Goal: Task Accomplishment & Management: Manage account settings

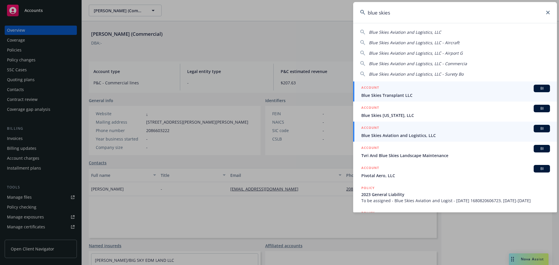
type input "blue skies"
click at [415, 132] on div "ACCOUNT BI" at bounding box center [455, 129] width 189 height 8
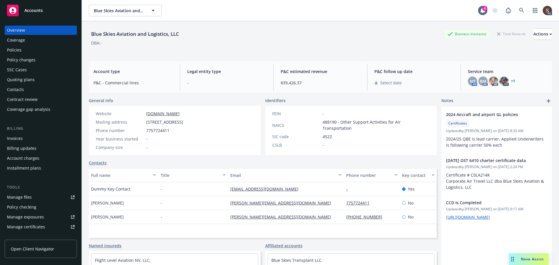
click at [16, 50] on div "Policies" at bounding box center [14, 49] width 15 height 9
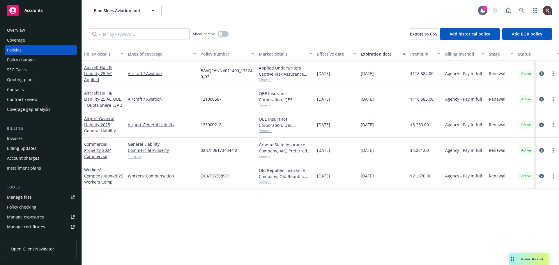
click at [16, 139] on div "Invoices" at bounding box center [15, 138] width 16 height 9
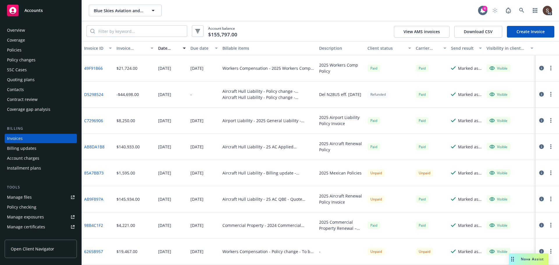
scroll to position [29, 0]
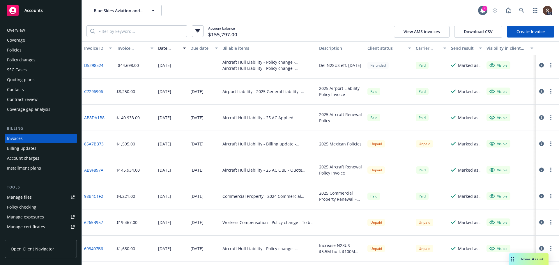
click at [93, 222] on link "6265B957" at bounding box center [93, 223] width 19 height 6
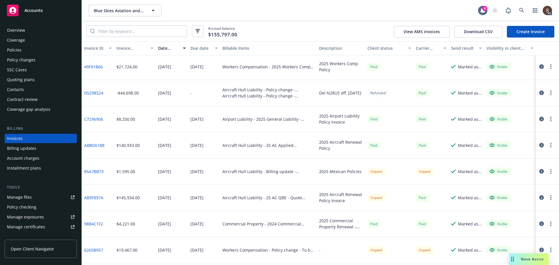
scroll to position [0, 0]
drag, startPoint x: 17, startPoint y: 49, endPoint x: 40, endPoint y: 50, distance: 23.3
click at [17, 49] on div "Policies" at bounding box center [14, 49] width 15 height 9
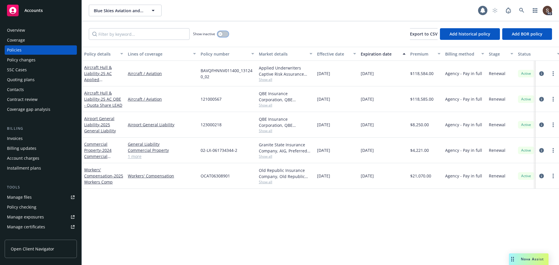
click at [225, 34] on button "button" at bounding box center [223, 34] width 11 height 6
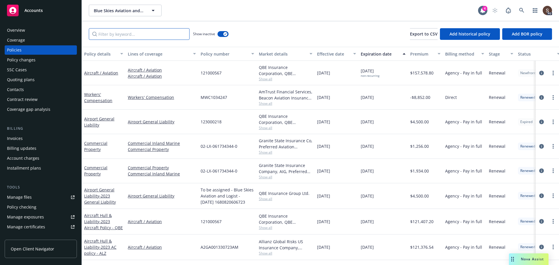
click at [152, 37] on input "Filter by keyword..." at bounding box center [139, 34] width 101 height 12
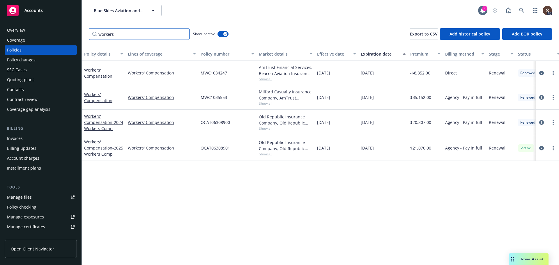
type input "workers"
drag, startPoint x: 227, startPoint y: 125, endPoint x: 232, endPoint y: 121, distance: 6.4
click at [232, 121] on div "OCAT06308900" at bounding box center [227, 123] width 58 height 26
copy span "OCAT06308900"
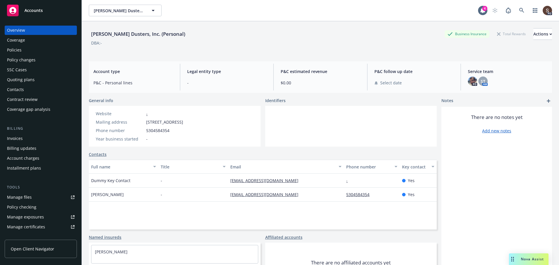
click at [8, 46] on div "Policies" at bounding box center [14, 49] width 15 height 9
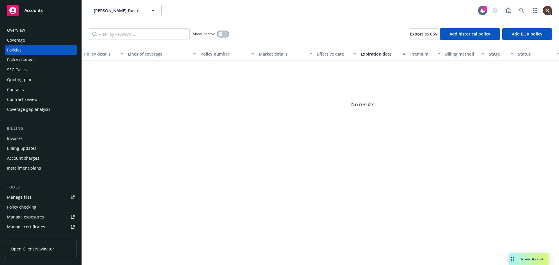
click at [224, 35] on button "button" at bounding box center [223, 34] width 11 height 6
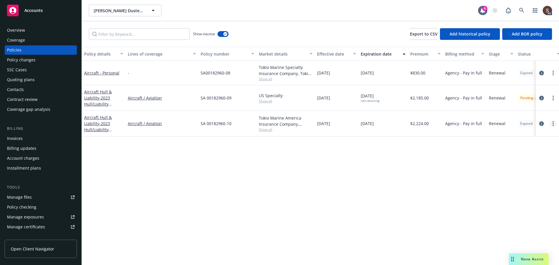
click at [552, 125] on link "more" at bounding box center [553, 123] width 7 height 7
click at [511, 161] on link "End policy" at bounding box center [522, 159] width 68 height 12
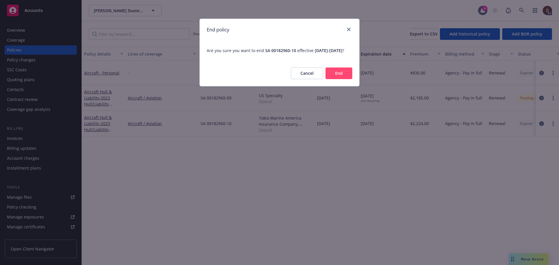
click at [346, 78] on button "End" at bounding box center [339, 74] width 27 height 12
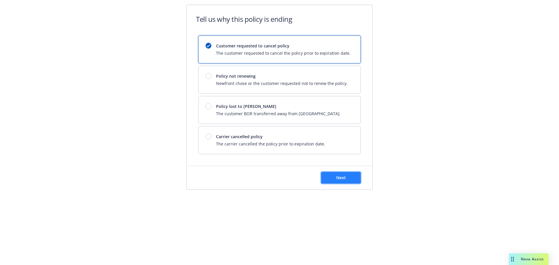
click at [340, 178] on span "Next" at bounding box center [341, 178] width 10 height 6
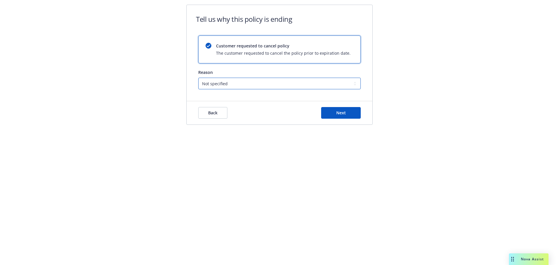
click at [353, 82] on select "Not specified Service Pricing Buyer change M&A, Bankruptcy, or Out of business …" at bounding box center [279, 84] width 162 height 12
click at [198, 78] on select "Not specified Service Pricing Buyer change M&A, Bankruptcy, or Out of business …" at bounding box center [279, 84] width 162 height 12
click at [345, 117] on button "Next" at bounding box center [341, 113] width 40 height 12
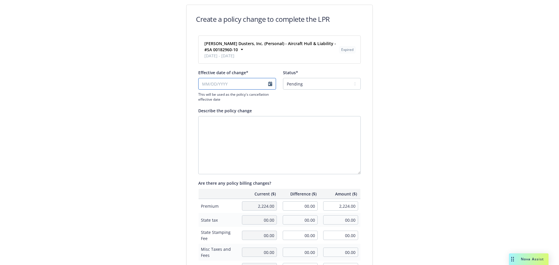
select select "September"
select select "2025"
click at [269, 82] on input "Effective date of change*" at bounding box center [237, 84] width 78 height 12
click at [206, 83] on input "022/2025" at bounding box center [237, 84] width 78 height 12
drag, startPoint x: 218, startPoint y: 83, endPoint x: 173, endPoint y: 78, distance: 44.9
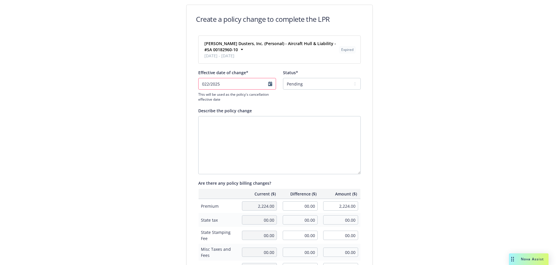
click at [174, 78] on div "Create a policy change to complete the LPR Martin's Dusters, Inc. (Personal) - …" at bounding box center [280, 203] width 224 height 396
type input "02/28/2025"
click at [355, 82] on select "Pending Confirmed" at bounding box center [322, 84] width 78 height 12
select select "Confirmed"
click at [283, 78] on select "Pending Confirmed" at bounding box center [322, 84] width 78 height 12
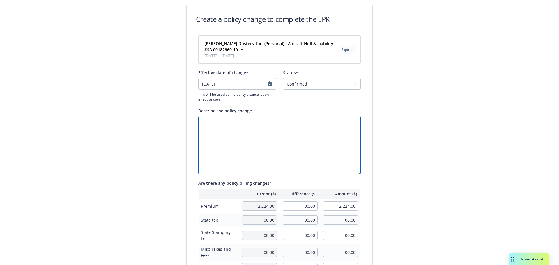
click at [241, 129] on textarea "Describe the policy change" at bounding box center [279, 145] width 162 height 58
type textarea "Cancel policy per insured - aircraft sold"
click at [293, 206] on input "00.00" at bounding box center [300, 206] width 35 height 9
type input "-115.00"
type input "2,109.00"
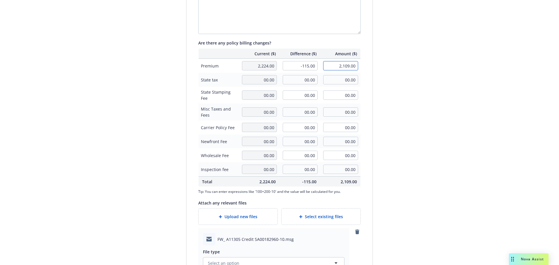
scroll to position [243, 0]
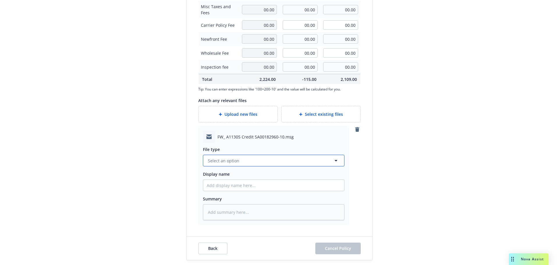
type textarea "x"
click at [219, 155] on button "Select an option" at bounding box center [274, 161] width 142 height 12
type input "email"
click at [219, 136] on span "FW_ A11305 Credit SA00182960-10.msg" at bounding box center [256, 137] width 76 height 6
click at [216, 158] on span "Select an option" at bounding box center [223, 161] width 31 height 6
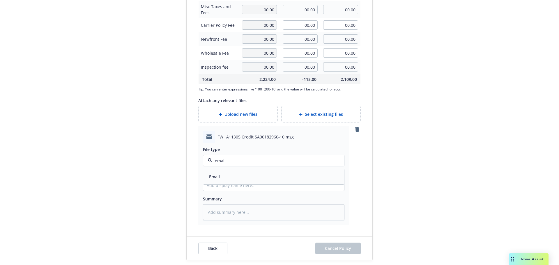
type input "email"
click at [220, 178] on div "Email" at bounding box center [274, 177] width 134 height 8
click at [215, 183] on input "Display name" at bounding box center [273, 185] width 141 height 11
type textarea "x"
type input "2"
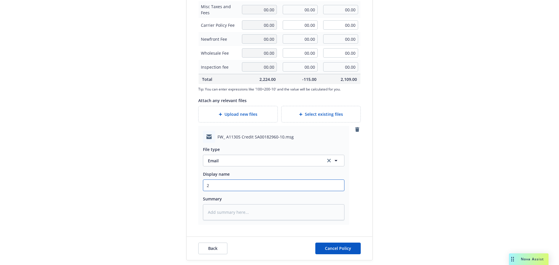
type textarea "x"
type input "20"
type textarea "x"
type input "202"
type textarea "x"
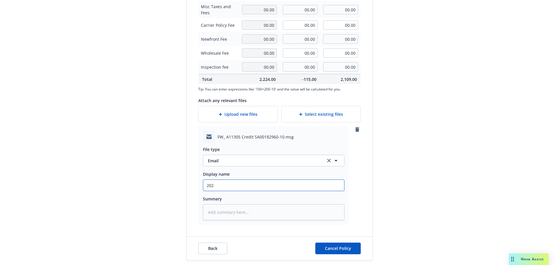
type input "2025"
type textarea "x"
type input "2025"
type textarea "x"
type input "2025 p"
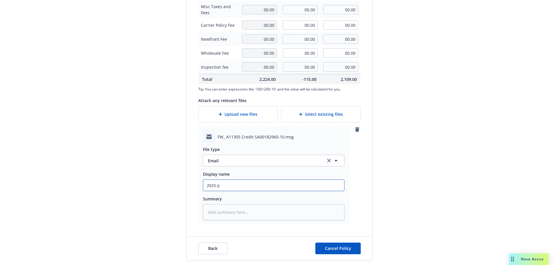
type textarea "x"
type input "2025 pe"
type textarea "x"
type input "2025 per"
type textarea "x"
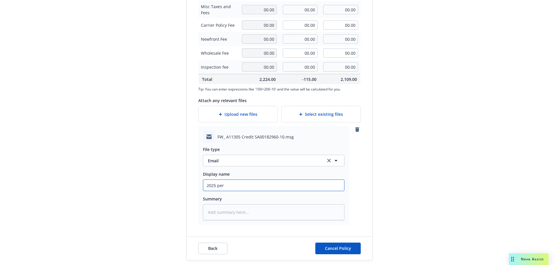
type input "2025 pers"
type textarea "x"
type input "2025 perso"
type textarea "x"
type input "2025 persoa"
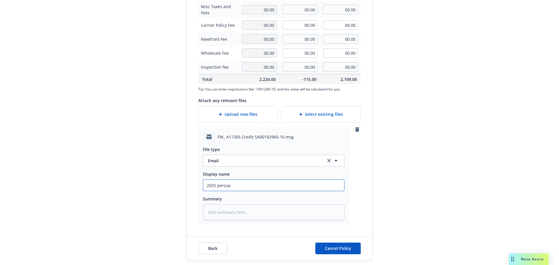
type textarea "x"
type input "2025 persoan"
type textarea "x"
type input "2025 persoanl"
type textarea "x"
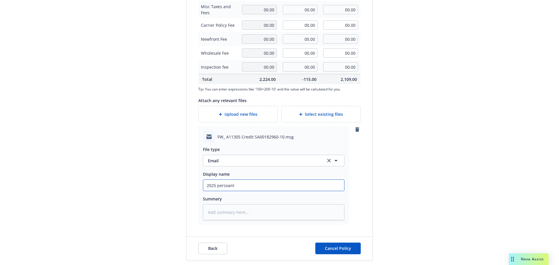
type input "2025 persoanl"
type textarea "x"
type input "2025 persoanl A"
type textarea "x"
type input "2025 persoanl Air"
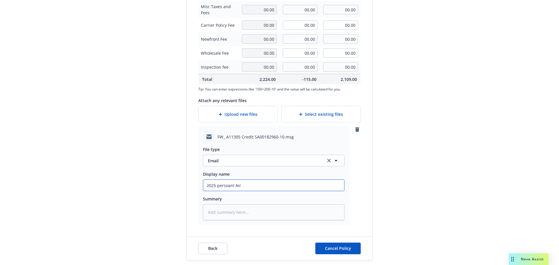
type textarea "x"
type input "2025 persoanl Airc"
type textarea "x"
type input "2025 persoanl Aircr"
type textarea "x"
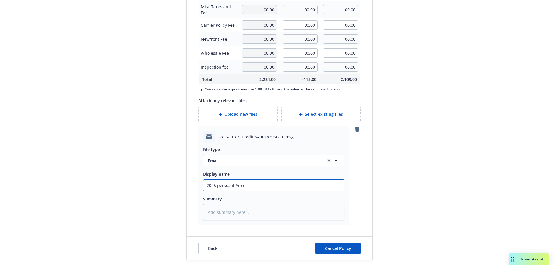
type input "2025 persoanl Aircra"
type textarea "x"
type input "2025 persoanl Aircraf"
type textarea "x"
type input "2025 persoanl Aircraft"
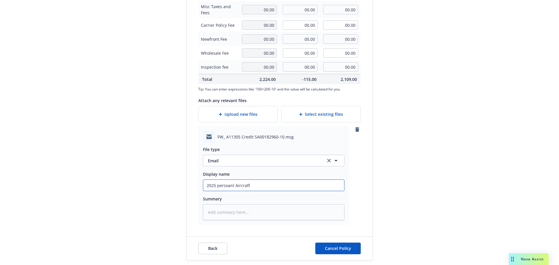
type textarea "x"
type input "2025 persoanl Aircraft"
type textarea "x"
type input "2025 persoanl Aircraft"
type textarea "x"
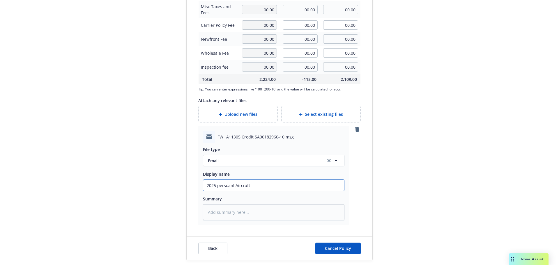
type input "2025 persoanl Aircraf"
type textarea "x"
type input "2025 persoanl Aircra"
type textarea "x"
type input "2025 persoanl Aircr"
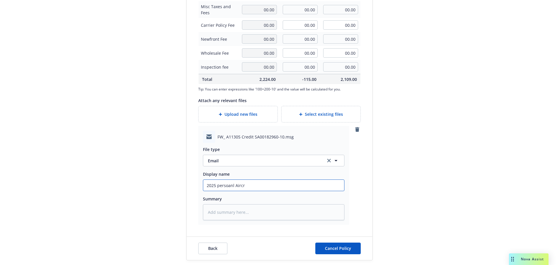
type textarea "x"
type input "2025 persoanl Airc"
type textarea "x"
type input "2025 persoanl Air"
type textarea "x"
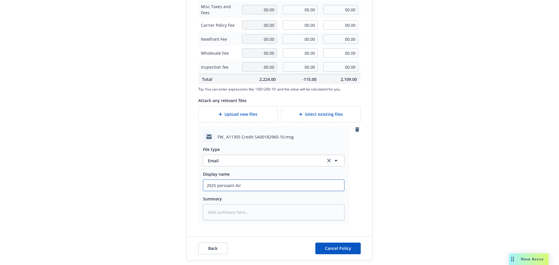
type input "2025 persoanl Ai"
type textarea "x"
type input "2025 persoanl A"
type textarea "x"
type input "2025 persoanl"
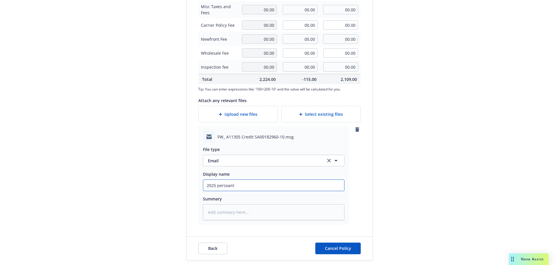
type textarea "x"
type input "2025 persoanl"
type textarea "x"
type input "2025 persoan"
type textarea "x"
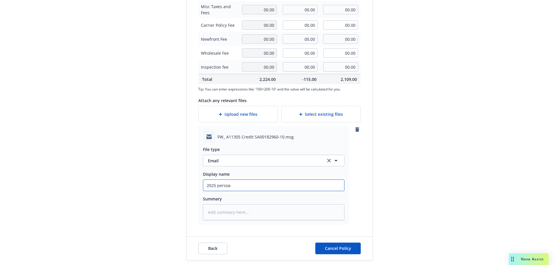
type input "2025 perso"
type textarea "x"
type input "2025 pers"
type textarea "x"
type input "2025 per"
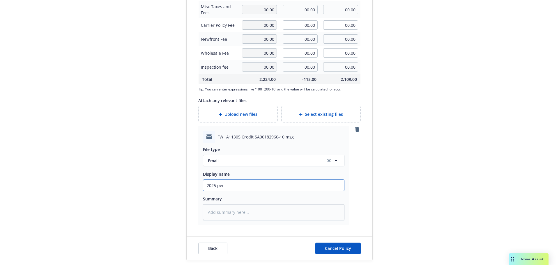
type textarea "x"
type input "2025 pe"
type textarea "x"
type input "2025 p"
type textarea "x"
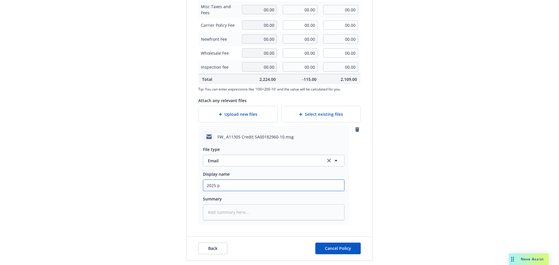
type input "2025"
type textarea "x"
type input "2025 P"
type textarea "x"
type input "2025 Pe"
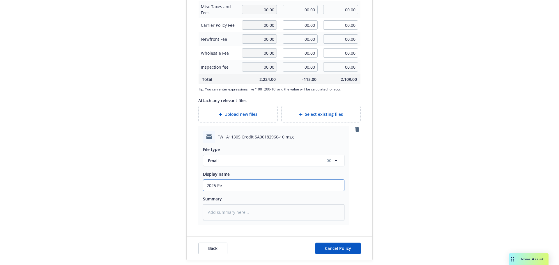
type textarea "x"
type input "2025 Per"
type textarea "x"
type input "2025 Pers"
type textarea "x"
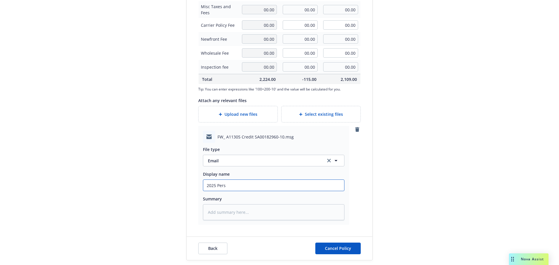
type input "2025 Perso"
type textarea "x"
type input "2025 Person"
type textarea "x"
type input "2025 Persona"
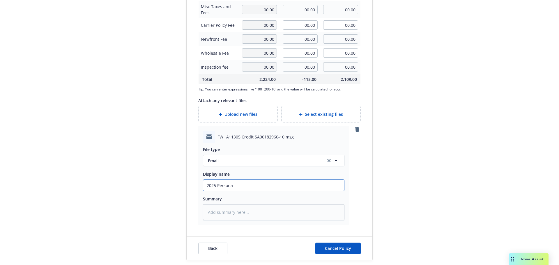
type textarea "x"
type input "2025 Personal"
type textarea "x"
type input "2025 Personal"
type textarea "x"
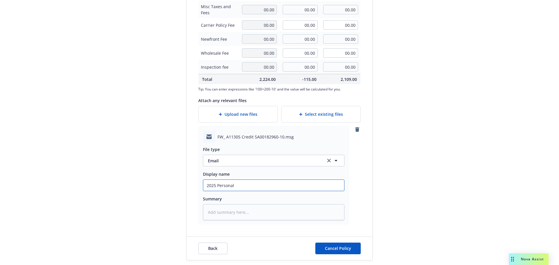
type input "2025 Personal A"
type textarea "x"
type input "2025 Personal Ai"
type textarea "x"
type input "2025 Personal Air"
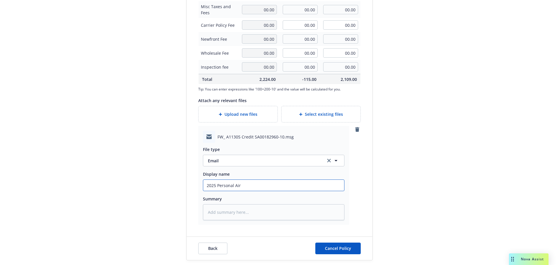
type textarea "x"
type input "2025 Personal Airc"
type textarea "x"
type input "2025 Personal Aircr"
type textarea "x"
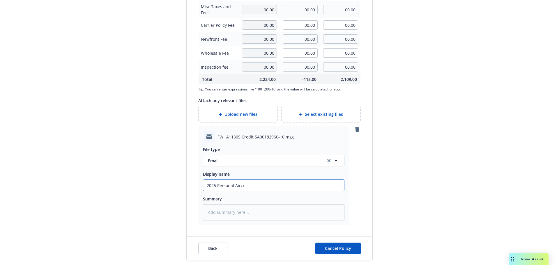
type input "2025 Personal Aircra"
type textarea "x"
type input "2025 Personal Aircraf"
type textarea "x"
type input "2025 Personal Aircraft"
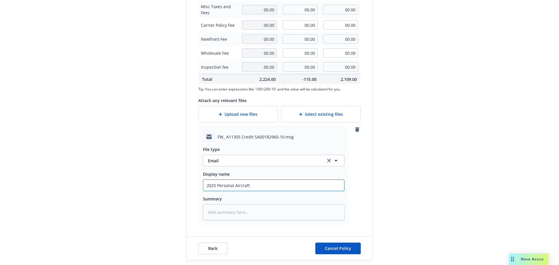
type textarea "x"
type input "2025 Personal Aircraft"
type textarea "x"
type input "2025 Personal Aircraft A"
type textarea "x"
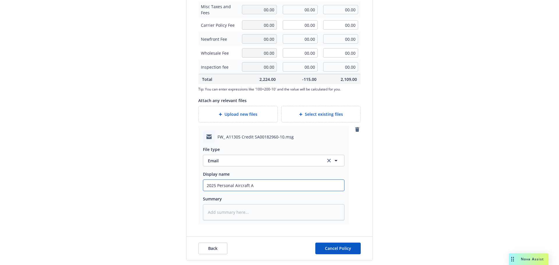
type input "2025 Personal Aircraft Av"
type textarea "x"
type input "2025 Personal Aircraft Avi"
type textarea "x"
type input "2025 Personal Aircraft Aviat"
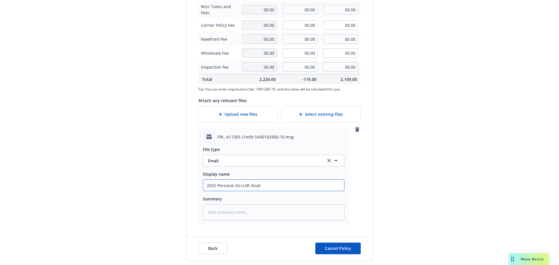
type textarea "x"
type input "2025 Personal Aircraft Aviati"
type textarea "x"
type input "2025 Personal Aircraft Aviatio"
type textarea "x"
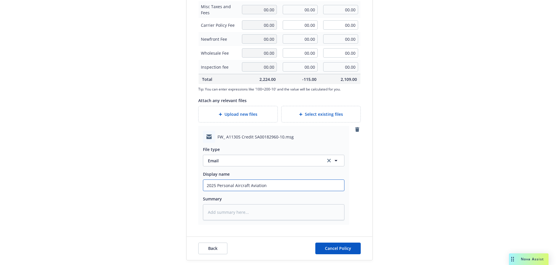
type input "2025 Personal Aircraft Aviation"
click at [294, 189] on input "2025 Personal Aircraft Aviation" at bounding box center [273, 185] width 141 height 11
type textarea "x"
type input "2025 Personal Aircraft Aviation"
type textarea "x"
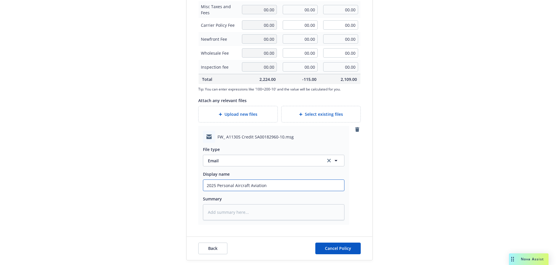
type input "2025 Personal Aircraft Aviation -"
type textarea "x"
type input "2025 Personal Aircraft Aviation -"
type textarea "x"
type input "2025 Personal Aircraft Aviation - U"
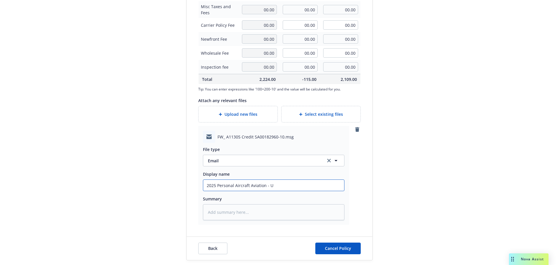
type textarea "x"
type input "2025 Personal Aircraft Aviation - US"
type textarea "x"
type input "2025 Personal Aircraft Aviation - USS"
type textarea "x"
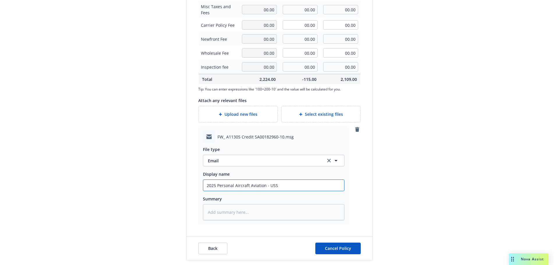
type input "2025 Personal Aircraft Aviation - USSI"
type textarea "x"
type input "2025 Personal Aircraft Aviation - USSIC"
type textarea "x"
type input "2025 Personal Aircraft Aviation - USSIC"
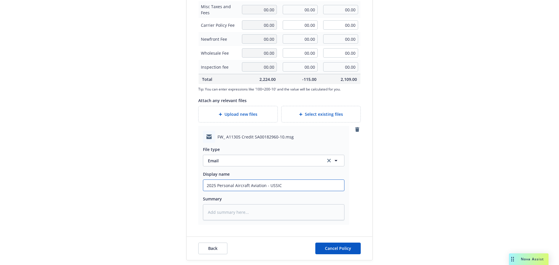
type textarea "x"
type input "2025 Personal Aircraft Aviation - USSIC s"
type textarea "x"
type input "2025 Personal Aircraft Aviation - USSIC st"
type textarea "x"
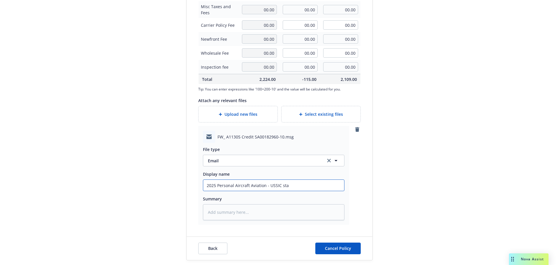
type input "2025 Personal Aircraft Aviation - USSIC stat"
type textarea "x"
type input "2025 Personal Aircraft Aviation - USSIC state"
type textarea "x"
type input "2025 Personal Aircraft Aviation - USSIC statem"
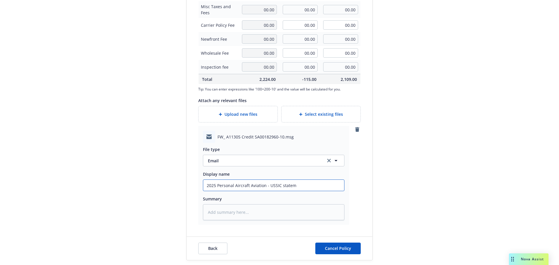
type textarea "x"
type input "2025 Personal Aircraft Aviation - USSIC stateme"
type textarea "x"
type input "2025 Personal Aircraft Aviation - USSIC statemen"
type textarea "x"
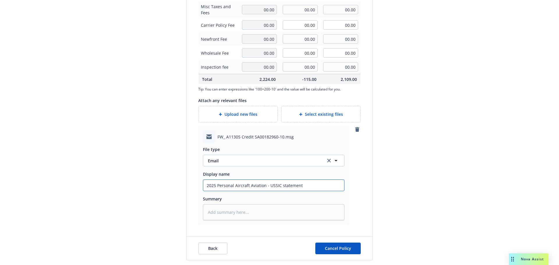
type input "2025 Personal Aircraft Aviation - USSIC statement"
type textarea "x"
type input "2025 Personal Aircraft Aviation - USSIC statement i"
type textarea "x"
type input "2025 Personal Aircraft Aviation - USSIC statement in"
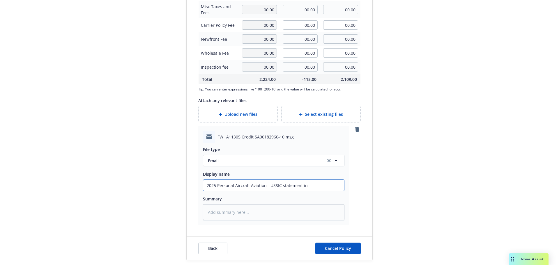
type textarea "x"
type input "2025 Personal Aircraft Aviation - USSIC statement in"
type textarea "x"
type input "2025 Personal Aircraft Aviation - USSIC statement in e"
type textarea "x"
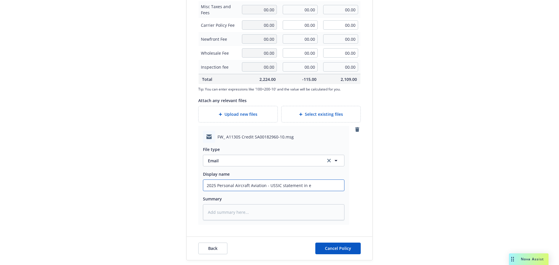
type input "2025 Personal Aircraft Aviation - USSIC statement in em"
type textarea "x"
type input "2025 Personal Aircraft Aviation - USSIC statement in ema"
type textarea "x"
type input "2025 Personal Aircraft Aviation - USSIC statement in emai"
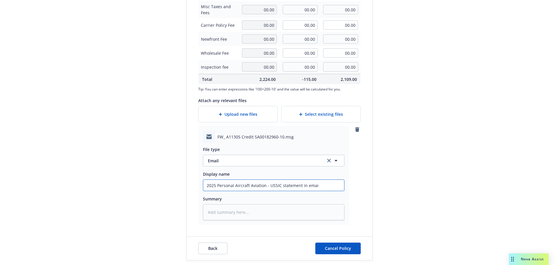
type textarea "x"
type input "2025 Personal Aircraft Aviation - USSIC statement in email"
type textarea "x"
type input "2025 Personal Aircraft Aviation - USSIC statement in email"
type textarea "x"
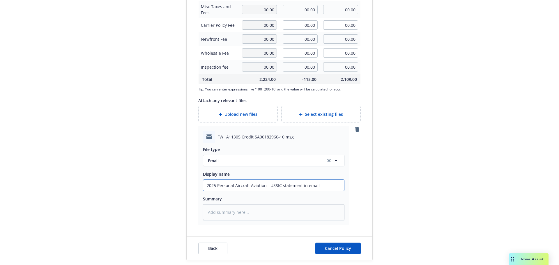
type input "2025 Personal Aircraft Aviation - USSIC statement in email f"
type textarea "x"
type input "2025 Personal Aircraft Aviation - USSIC statement in email fo"
type textarea "x"
type input "2025 Personal Aircraft Aviation - USSIC statement in email for"
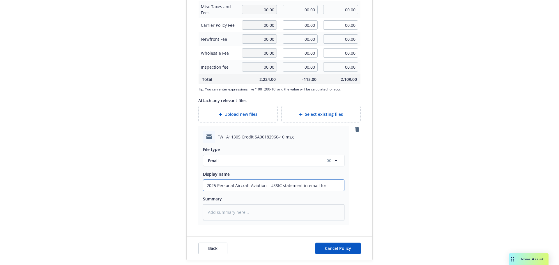
type textarea "x"
type input "2025 Personal Aircraft Aviation - USSIC statement in email for"
type textarea "x"
type input "2025 Personal Aircraft Aviation - USSIC statement in email for R"
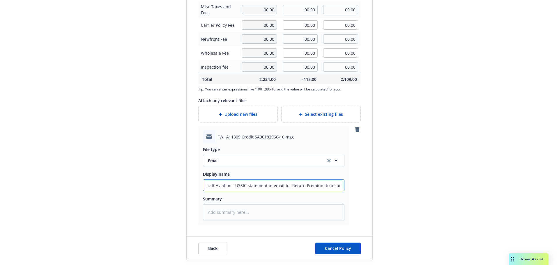
drag, startPoint x: 230, startPoint y: 186, endPoint x: 345, endPoint y: 178, distance: 115.3
click at [345, 178] on div "FW_ A11305 Credit SA00182960-10.msg File type Email Email Display name 2025 Per…" at bounding box center [273, 175] width 151 height 99
click at [298, 211] on textarea at bounding box center [274, 212] width 142 height 16
paste textarea "USSIC statement in email for Return Premium to insured"
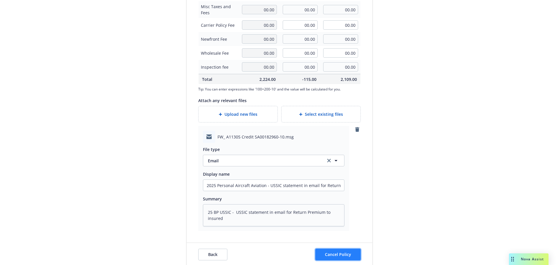
click at [322, 254] on button "Cancel Policy" at bounding box center [337, 255] width 45 height 12
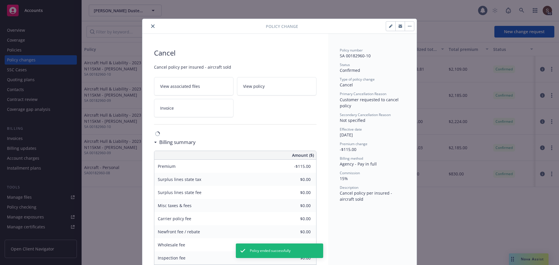
scroll to position [17, 0]
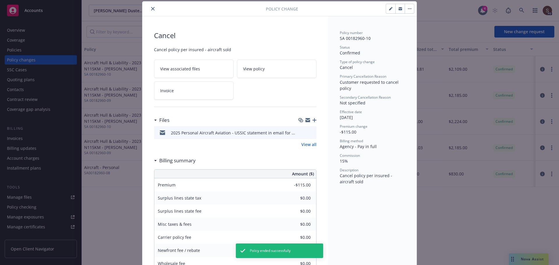
drag, startPoint x: 150, startPoint y: 9, endPoint x: 149, endPoint y: 13, distance: 3.9
click at [151, 9] on icon "close" at bounding box center [152, 8] width 3 height 3
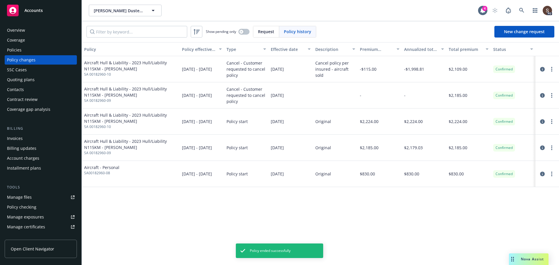
click at [17, 138] on div "Invoices" at bounding box center [15, 138] width 16 height 9
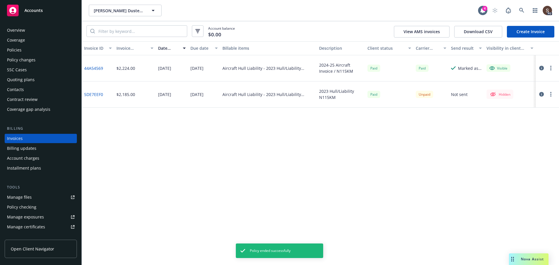
click at [533, 38] on div "Account balance $0.00 View AMS invoices Download CSV Create Invoice" at bounding box center [320, 31] width 477 height 20
click at [533, 30] on link "Create Invoice" at bounding box center [530, 32] width 47 height 12
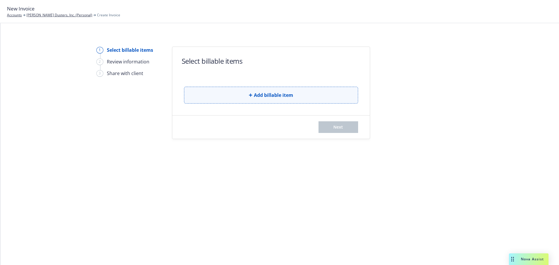
click at [235, 95] on button "Add billable item" at bounding box center [271, 95] width 174 height 17
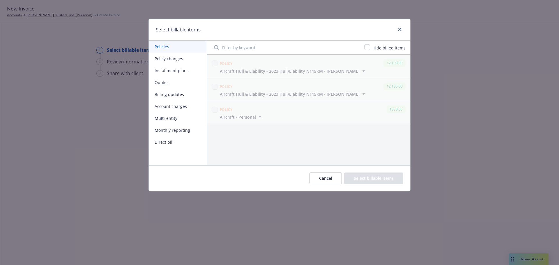
click at [174, 93] on button "Billing updates" at bounding box center [178, 95] width 58 height 12
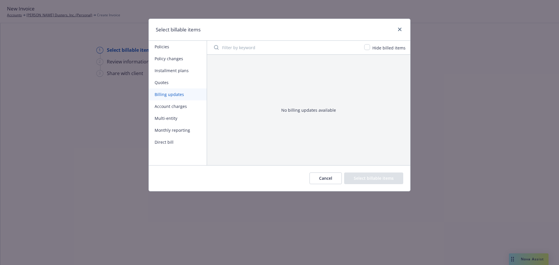
click at [168, 47] on button "Policies" at bounding box center [178, 47] width 58 height 12
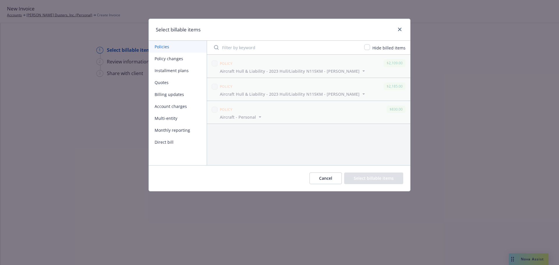
click at [171, 60] on button "Policy changes" at bounding box center [178, 59] width 58 height 12
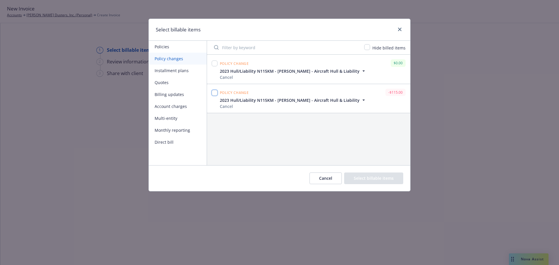
click at [214, 91] on input "checkbox" at bounding box center [215, 93] width 6 height 6
checkbox input "true"
click at [377, 178] on button "Select billable items" at bounding box center [373, 179] width 59 height 12
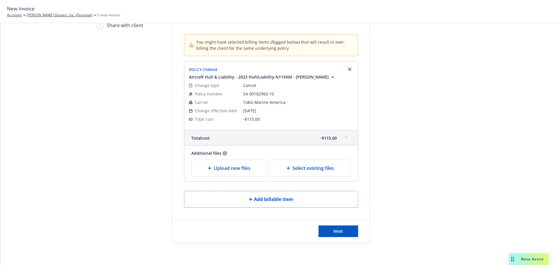
scroll to position [50, 0]
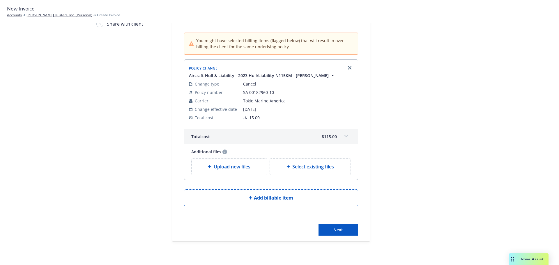
click at [285, 162] on div "Select existing files" at bounding box center [310, 167] width 81 height 16
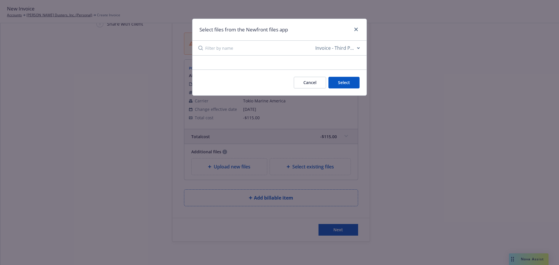
drag, startPoint x: 422, startPoint y: 139, endPoint x: 378, endPoint y: 98, distance: 60.0
click at [422, 139] on div "Select files from the Newfront files app All file types Agreements Allocations …" at bounding box center [279, 132] width 559 height 265
click at [359, 47] on select "All file types Agreements Allocations Annual Service Cycle - Financial snapshot…" at bounding box center [337, 48] width 47 height 12
select select "Email"
click at [314, 42] on select "All file types Agreements Allocations Annual Service Cycle - Financial snapshot…" at bounding box center [337, 48] width 47 height 12
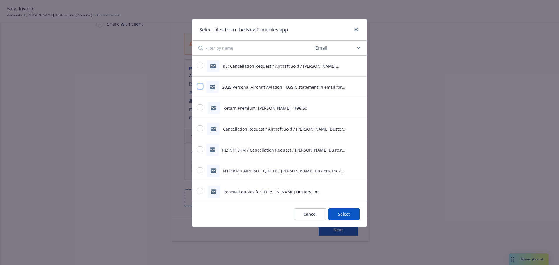
click at [199, 86] on input "checkbox" at bounding box center [200, 87] width 6 height 6
checkbox input "true"
click at [346, 215] on button "Select 1 file" at bounding box center [339, 214] width 42 height 12
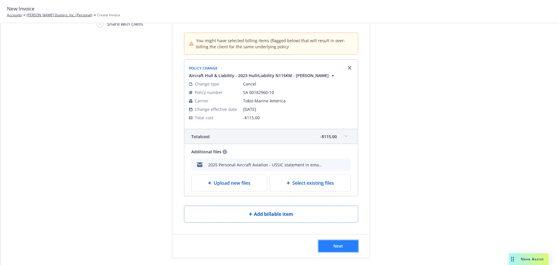
click at [346, 243] on button "Next" at bounding box center [339, 247] width 40 height 12
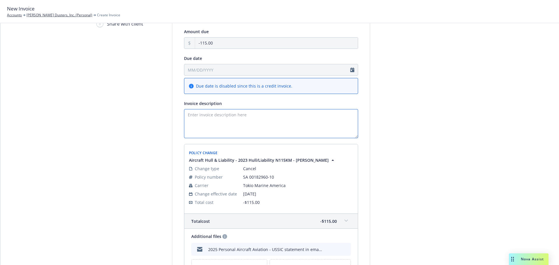
click at [198, 110] on textarea "Invoice description" at bounding box center [271, 123] width 174 height 29
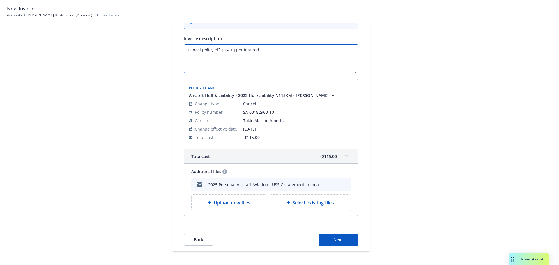
scroll to position [124, 0]
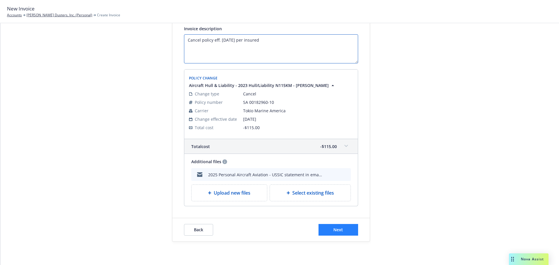
type textarea "Cancel policy eff. 2/28/2025 per insured"
click at [351, 228] on button "Next" at bounding box center [339, 230] width 40 height 12
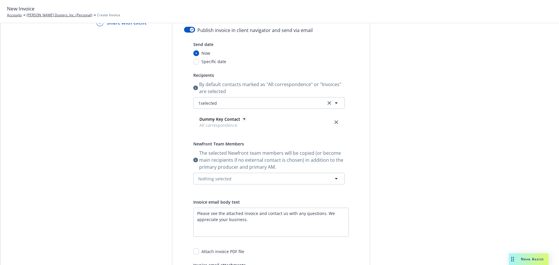
scroll to position [0, 0]
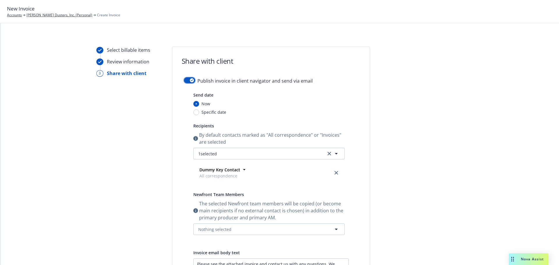
click at [184, 80] on button "button" at bounding box center [189, 80] width 11 height 6
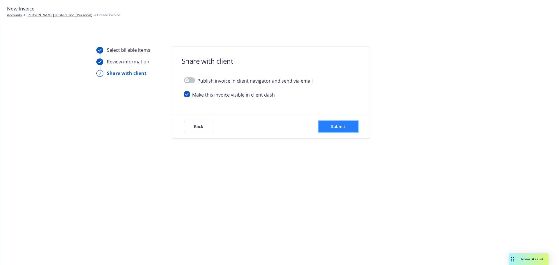
click at [333, 125] on span "Submit" at bounding box center [338, 127] width 14 height 6
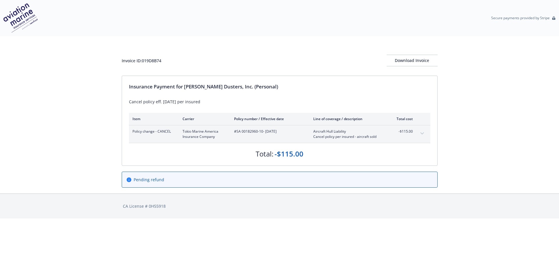
click at [121, 59] on div "Invoice ID: 019D8B74 Download Invoice Insurance Payment for [PERSON_NAME] Duste…" at bounding box center [279, 115] width 559 height 158
drag, startPoint x: 121, startPoint y: 61, endPoint x: 164, endPoint y: 63, distance: 42.2
click at [164, 63] on div "Invoice ID: 019D8B74 Download Invoice" at bounding box center [280, 61] width 316 height 12
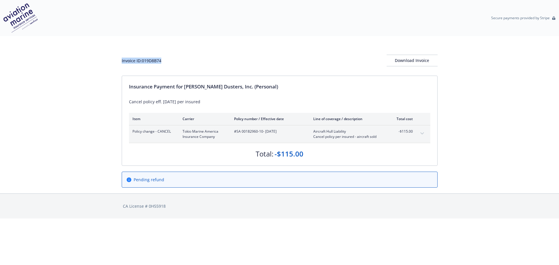
copy div "Invoice ID: 019D8B74"
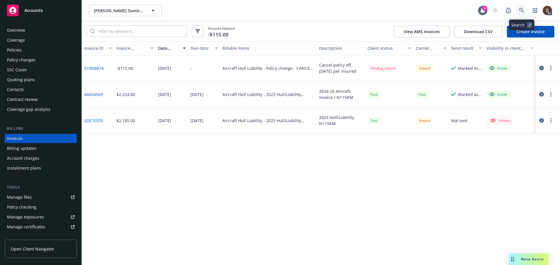
click at [519, 8] on link at bounding box center [522, 11] width 12 height 12
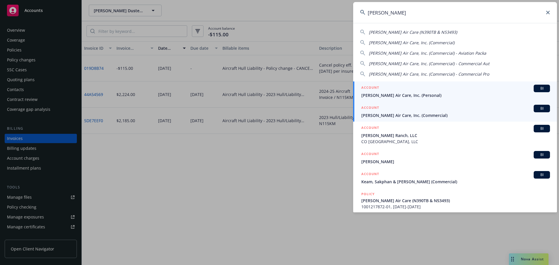
type input "thiel"
click at [406, 113] on span "Thiel Air Care, Inc. (Commercial)" at bounding box center [455, 115] width 189 height 6
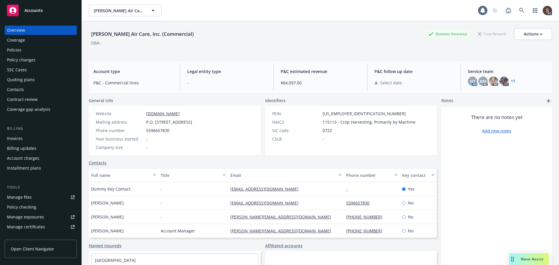
click at [15, 136] on div "Invoices" at bounding box center [15, 138] width 16 height 9
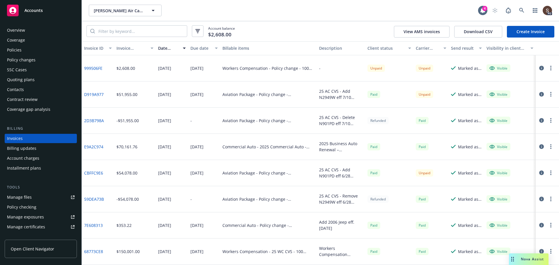
click at [31, 198] on div "Manage files" at bounding box center [19, 197] width 25 height 9
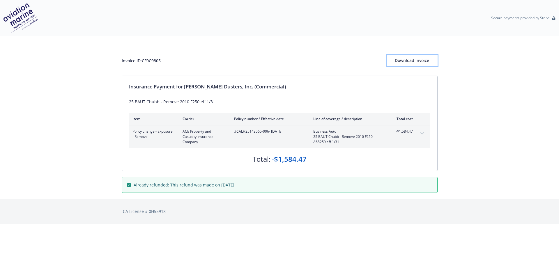
click at [404, 62] on div "Download Invoice" at bounding box center [412, 60] width 51 height 11
drag, startPoint x: 496, startPoint y: 101, endPoint x: 483, endPoint y: 87, distance: 18.5
click at [496, 101] on div "Invoice ID: CF0C9805 Download Invoice Insurance Payment for [PERSON_NAME] Duste…" at bounding box center [279, 117] width 559 height 163
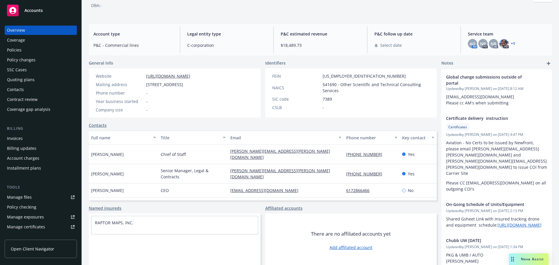
scroll to position [40, 0]
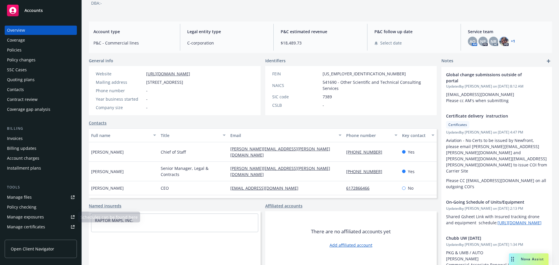
click at [25, 193] on div "Manage files" at bounding box center [19, 197] width 25 height 9
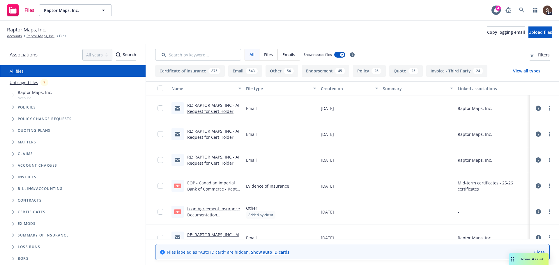
click at [10, 104] on span "Tree Example" at bounding box center [12, 107] width 9 height 9
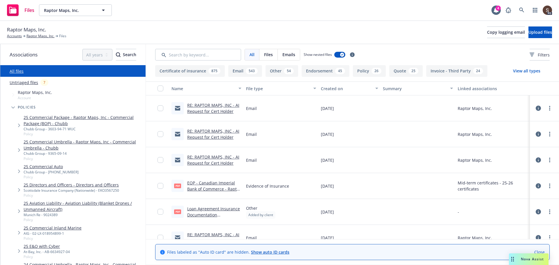
click at [88, 204] on link "25 Aviation Liability - Aviation Liability (Blanket Drones / Unmanned Aircraft)" at bounding box center [84, 206] width 120 height 12
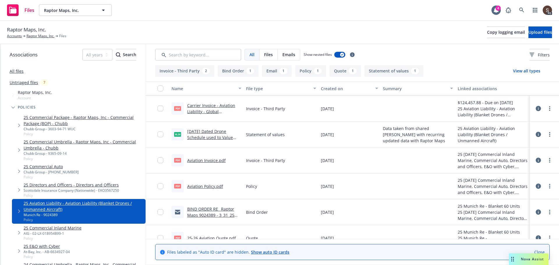
scroll to position [38, 0]
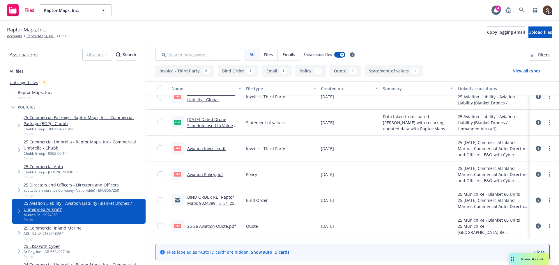
click at [196, 228] on link "25-26 Aviation Quote.pdf" at bounding box center [211, 227] width 49 height 6
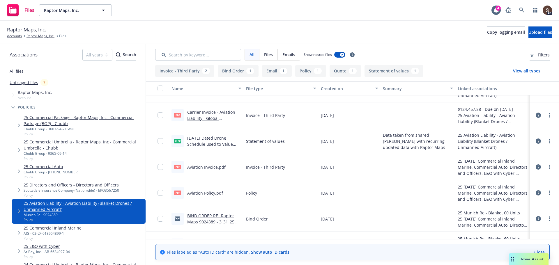
scroll to position [0, 0]
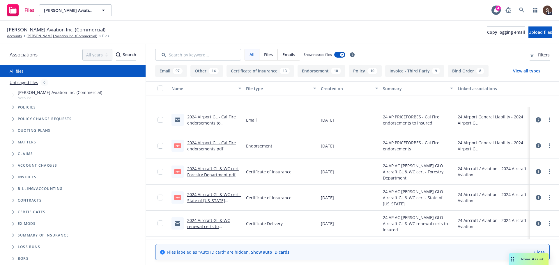
scroll to position [204, 0]
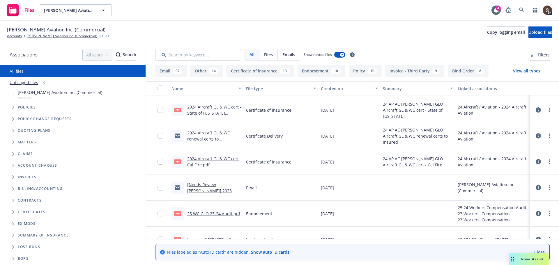
click at [225, 215] on link "25 WC GLO 23-24 Audit.pdf" at bounding box center [213, 214] width 53 height 6
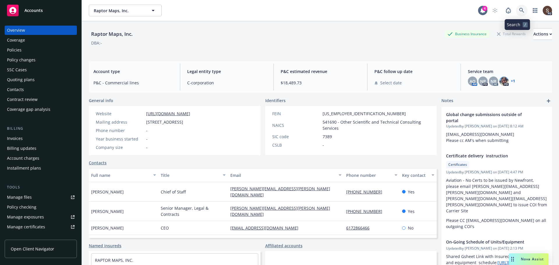
click at [519, 12] on icon at bounding box center [521, 10] width 5 height 5
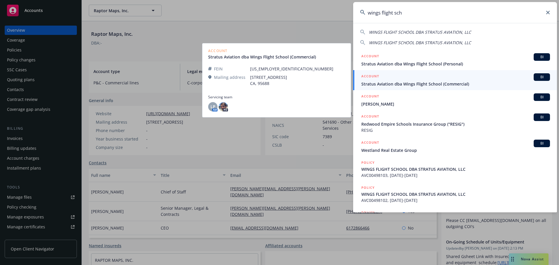
type input "wings flight sch"
drag, startPoint x: 417, startPoint y: 83, endPoint x: 413, endPoint y: 84, distance: 3.8
click at [417, 83] on span "Stratus Aviation dba Wings Flight School (Commercial)" at bounding box center [455, 84] width 189 height 6
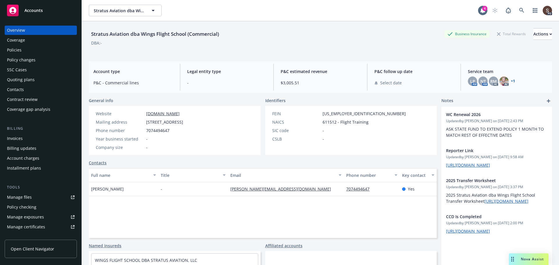
click at [21, 48] on div "Policies" at bounding box center [14, 49] width 15 height 9
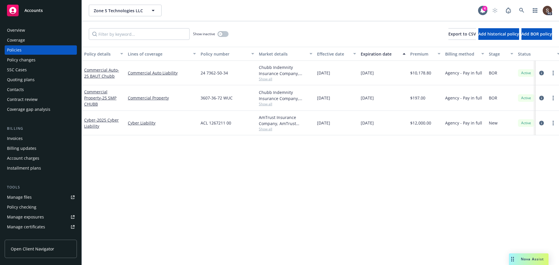
click at [335, 200] on div "Policy details Lines of coverage Policy number Market details Effective date Ex…" at bounding box center [320, 156] width 477 height 218
click at [157, 97] on link "Commercial Property" at bounding box center [162, 98] width 68 height 6
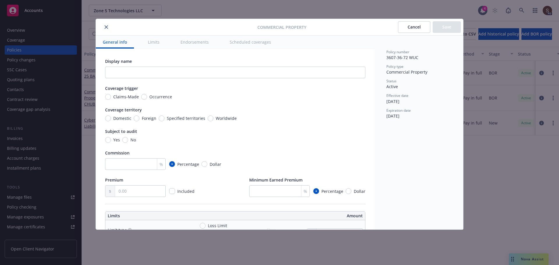
click at [106, 24] on button "close" at bounding box center [106, 27] width 7 height 7
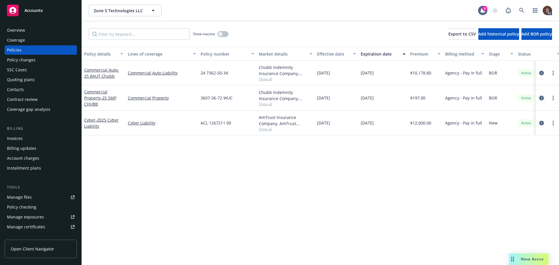
click at [540, 96] on icon "circleInformation" at bounding box center [541, 98] width 5 height 5
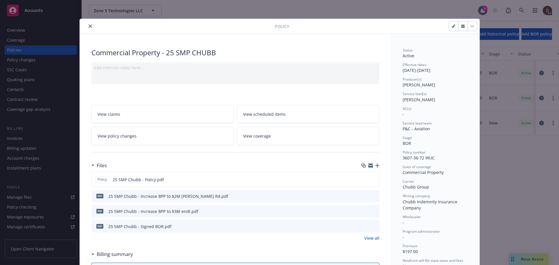
click at [176, 131] on link "View policy changes" at bounding box center [162, 136] width 142 height 18
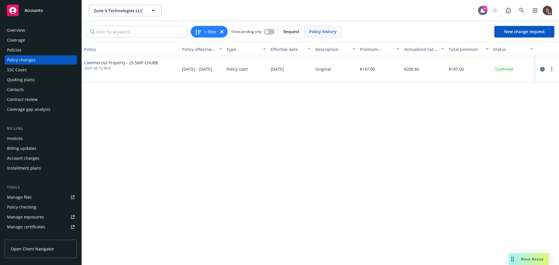
click at [19, 47] on div "Policies" at bounding box center [14, 49] width 15 height 9
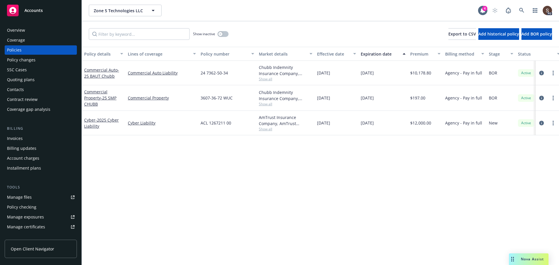
click at [19, 61] on div "Policy changes" at bounding box center [21, 59] width 29 height 9
